Goal: Task Accomplishment & Management: Manage account settings

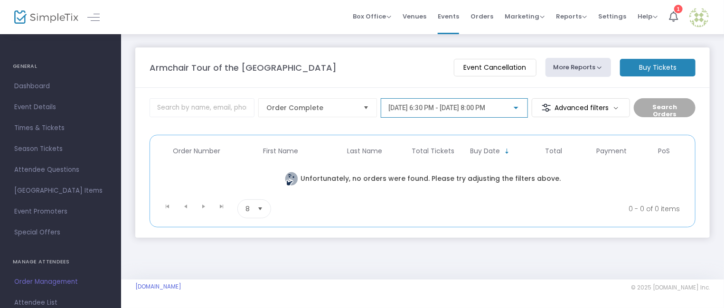
click at [519, 107] on div at bounding box center [516, 108] width 5 height 2
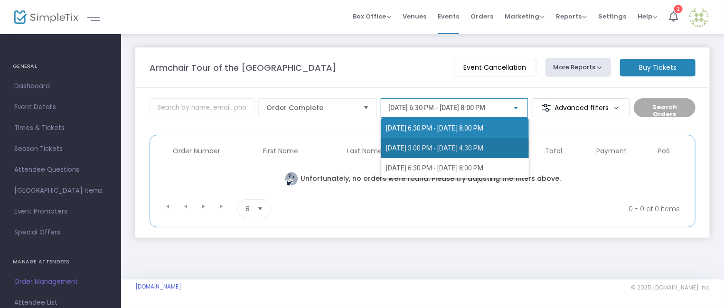
click at [483, 146] on span "[DATE] 3:00 PM - [DATE] 4:30 PM" at bounding box center [434, 148] width 97 height 8
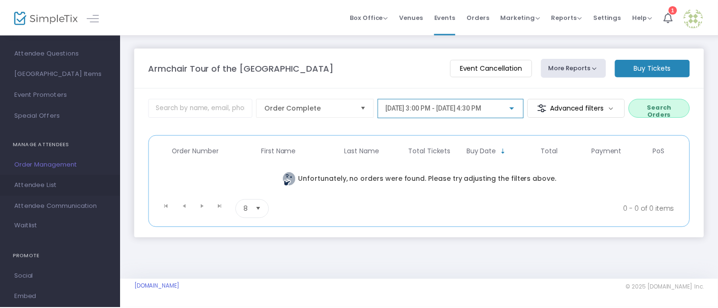
scroll to position [118, 0]
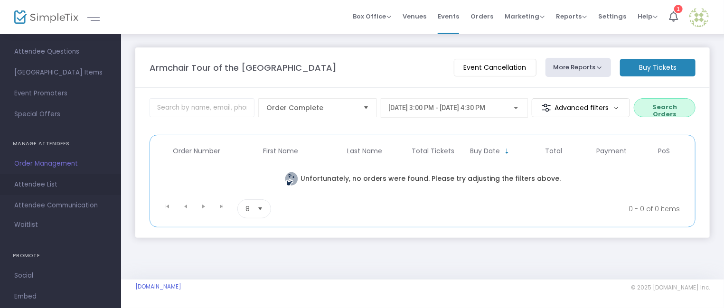
click at [44, 179] on span "Attendee List" at bounding box center [60, 185] width 93 height 12
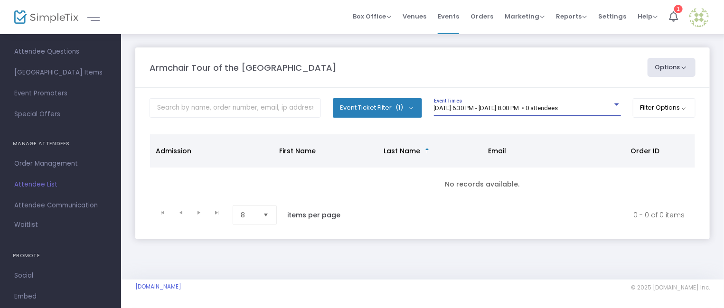
click at [614, 104] on div at bounding box center [616, 105] width 5 height 2
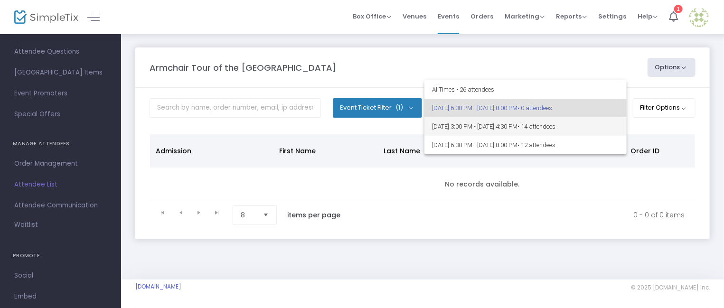
click at [556, 123] on span "• 14 attendees" at bounding box center [537, 126] width 38 height 7
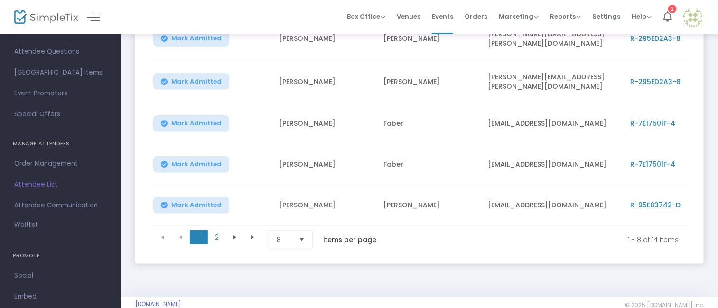
scroll to position [296, 0]
click at [303, 236] on span "Select" at bounding box center [302, 240] width 16 height 16
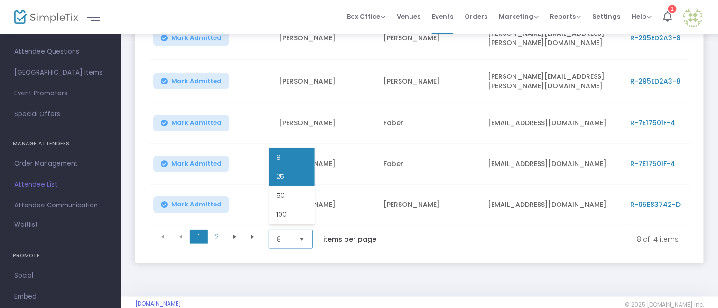
click at [296, 176] on li "25" at bounding box center [292, 176] width 46 height 19
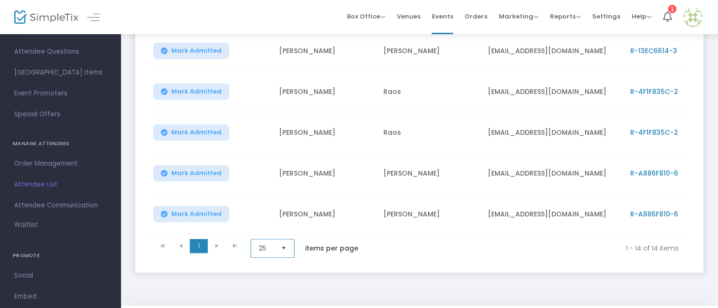
scroll to position [532, 0]
